Goal: Entertainment & Leisure: Consume media (video, audio)

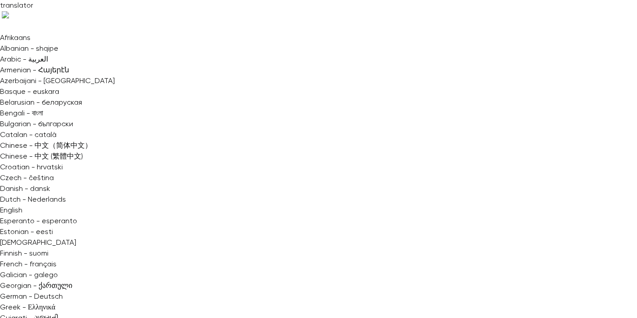
type input "******"
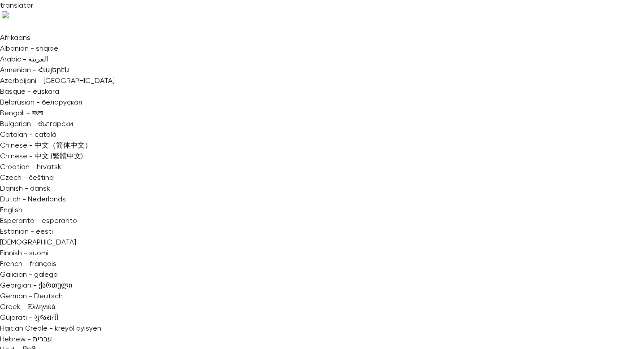
scroll to position [1, 0]
